Goal: Find specific page/section: Find specific page/section

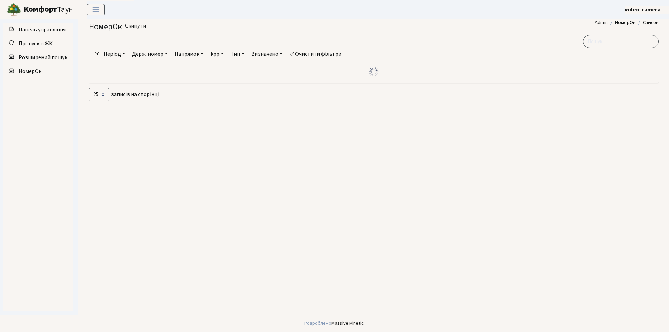
select select "25"
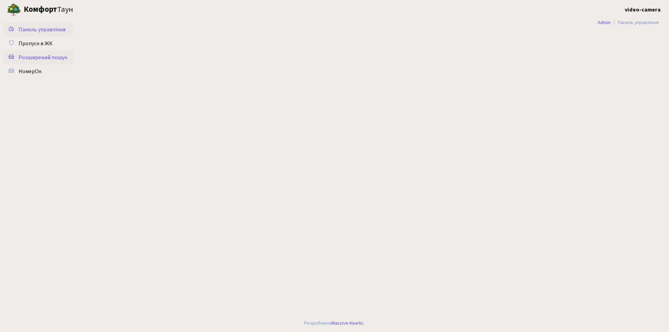
click at [55, 61] on span "Розширений пошук" at bounding box center [42, 58] width 49 height 8
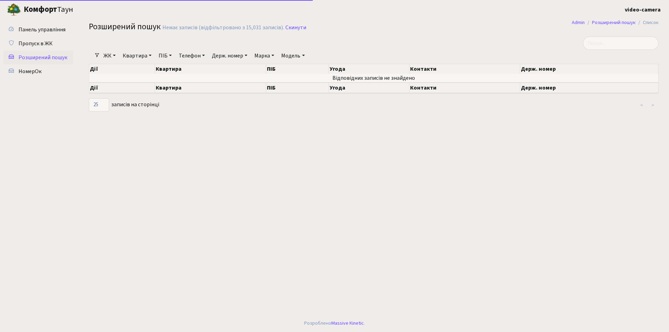
select select "25"
click at [114, 59] on link "ЖК" at bounding box center [110, 56] width 18 height 12
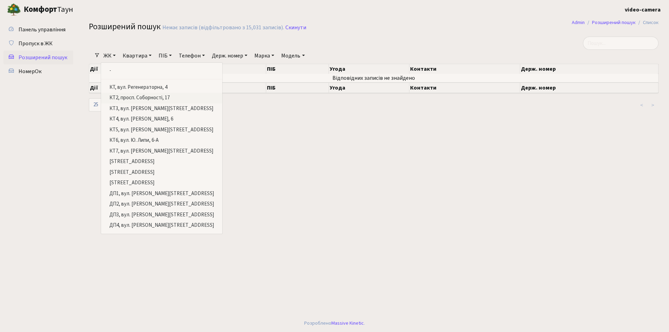
click at [131, 93] on link "КТ2, просп. Соборності, 17" at bounding box center [161, 98] width 121 height 11
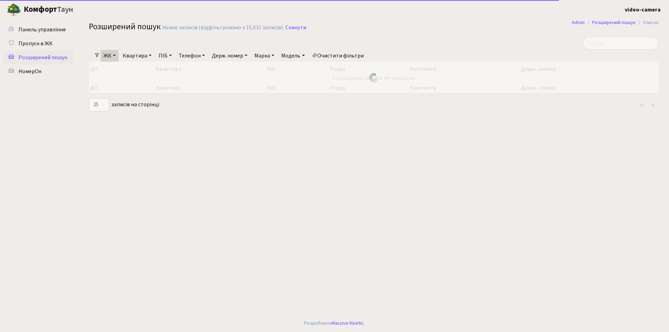
click at [140, 60] on link "Квартира" at bounding box center [137, 56] width 34 height 12
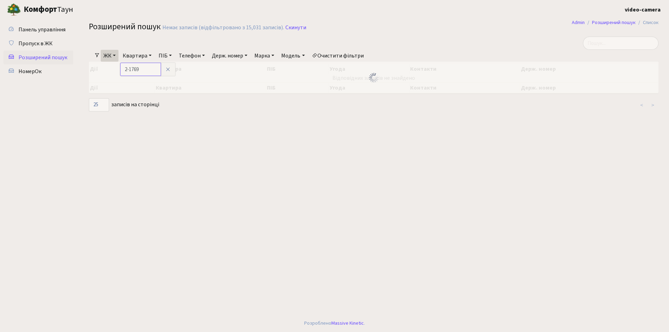
type input "2-1769"
